Goal: Transaction & Acquisition: Purchase product/service

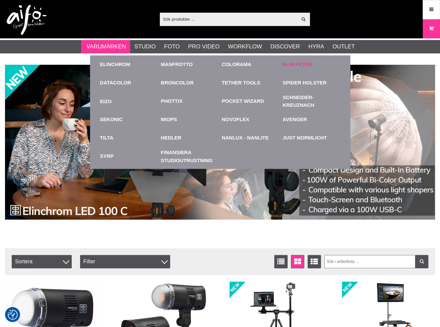
click at [302, 68] on link "B+W Filter" at bounding box center [297, 65] width 30 height 8
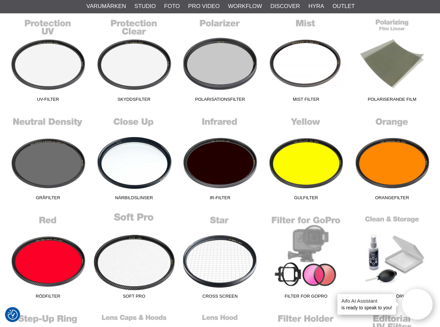
scroll to position [233, 0]
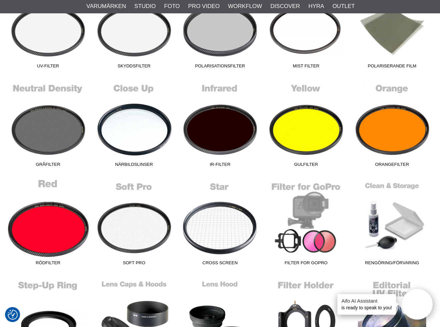
click at [51, 226] on link "Rödfilter" at bounding box center [48, 223] width 86 height 90
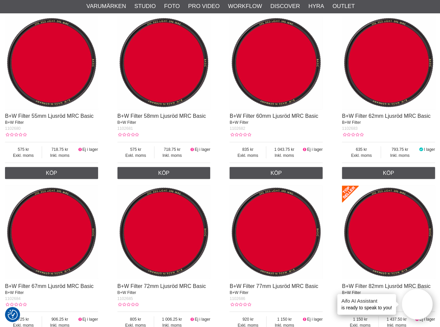
scroll to position [521, 0]
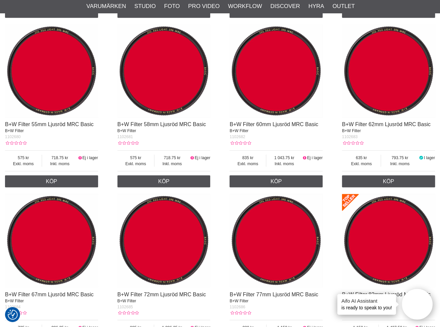
click at [175, 99] on img at bounding box center [163, 70] width 93 height 93
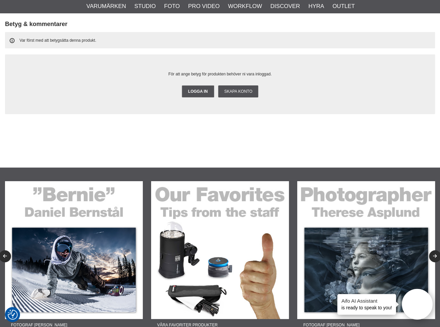
scroll to position [1211, 0]
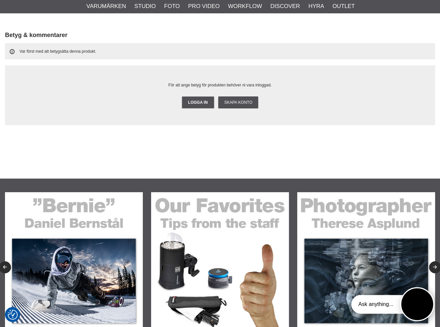
click at [416, 300] on button "Open twise" at bounding box center [417, 304] width 34 height 34
